Goal: Transaction & Acquisition: Download file/media

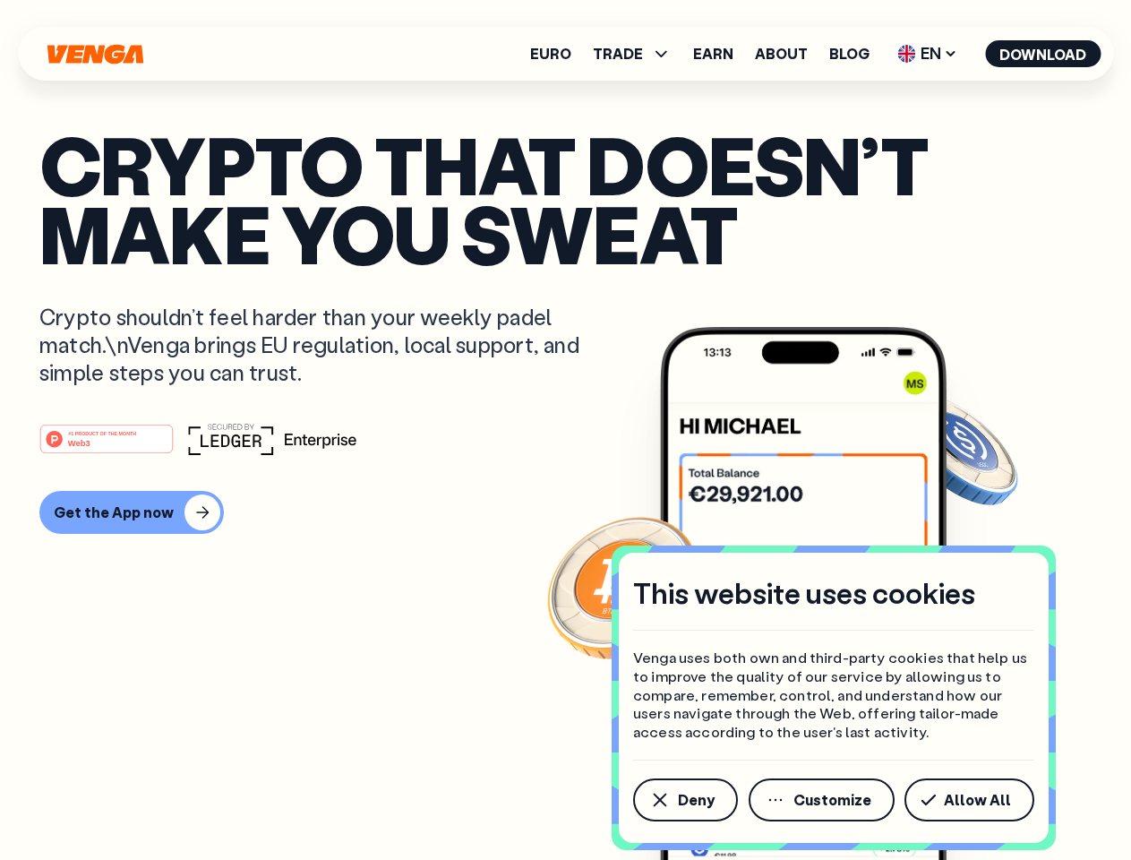
click at [565, 430] on div "#1 PRODUCT OF THE MONTH Web3" at bounding box center [565, 439] width 1052 height 32
click at [684, 800] on span "Deny" at bounding box center [696, 800] width 37 height 14
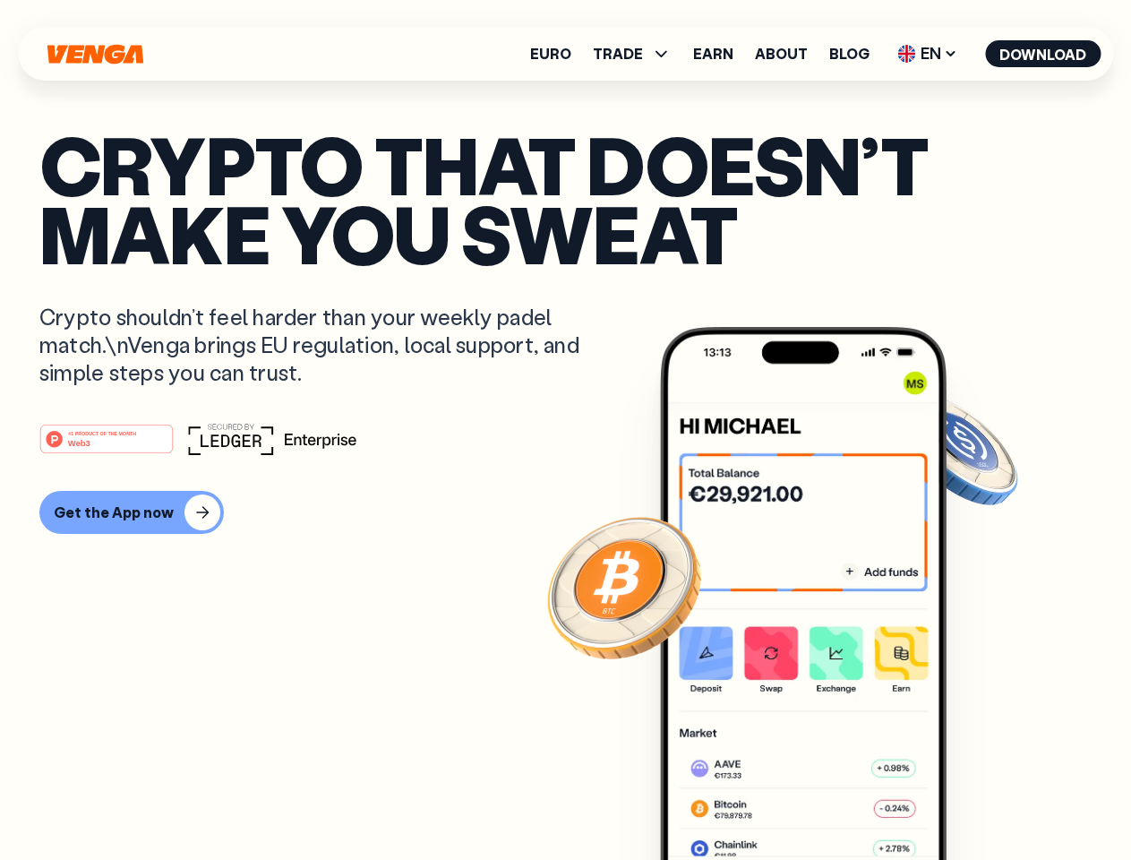
click at [823, 800] on img at bounding box center [803, 627] width 287 height 600
click at [973, 800] on article "Crypto that doesn’t make you sweat Crypto shouldn’t feel harder than your weekl…" at bounding box center [565, 466] width 1052 height 672
click at [638, 54] on span "TRADE" at bounding box center [618, 54] width 50 height 14
click at [928, 54] on span "EN" at bounding box center [927, 53] width 73 height 29
click at [1044, 54] on button "Download" at bounding box center [1043, 53] width 116 height 27
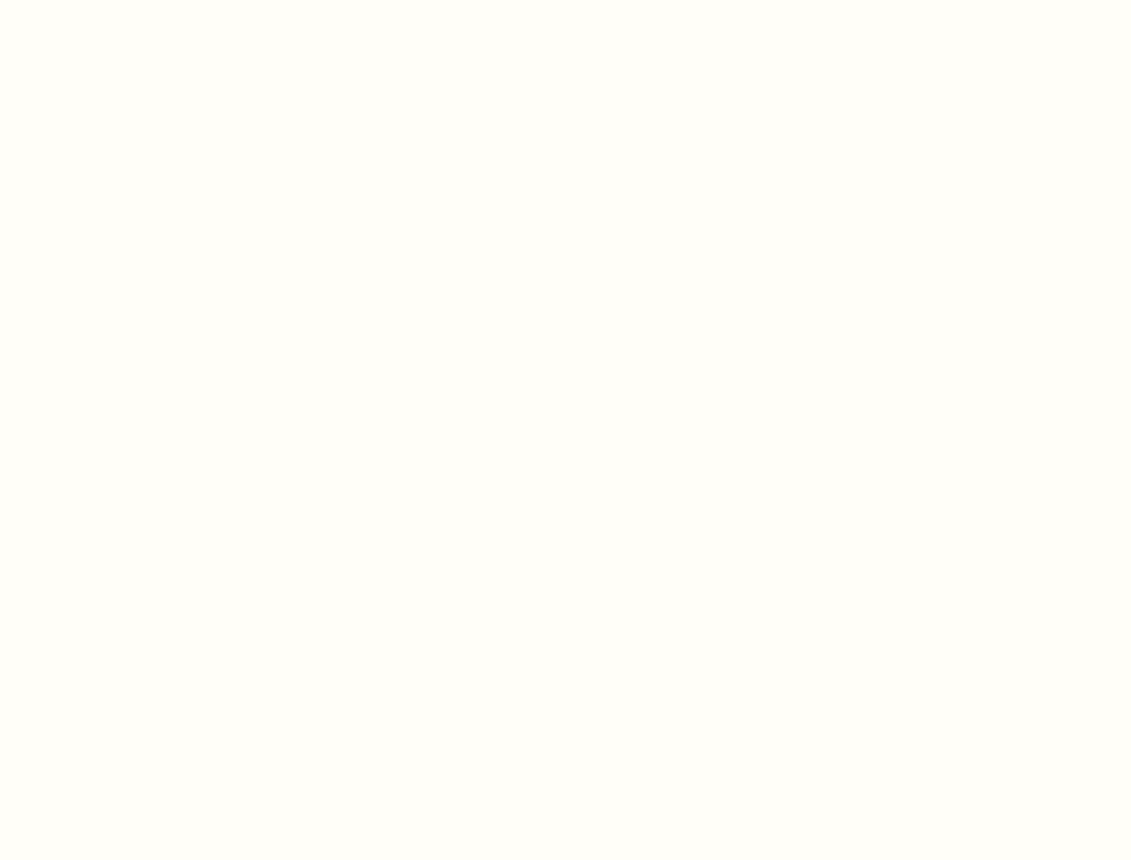
click at [565, 0] on html "This website uses cookies Venga uses both own and third-party cookies that help…" at bounding box center [565, 0] width 1131 height 0
click at [129, 0] on html "This website uses cookies Venga uses both own and third-party cookies that help…" at bounding box center [565, 0] width 1131 height 0
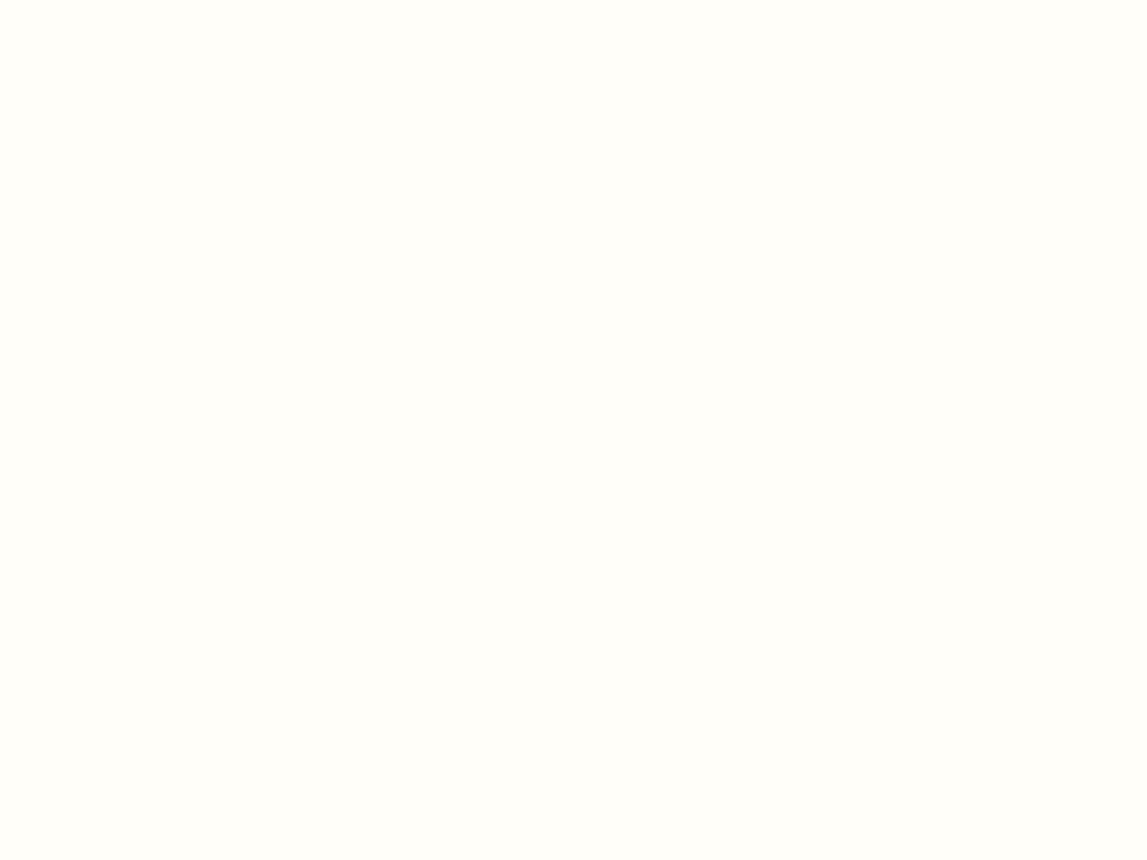
click at [109, 0] on html "This website uses cookies Venga uses both own and third-party cookies that help…" at bounding box center [573, 0] width 1147 height 0
